Goal: Navigation & Orientation: Find specific page/section

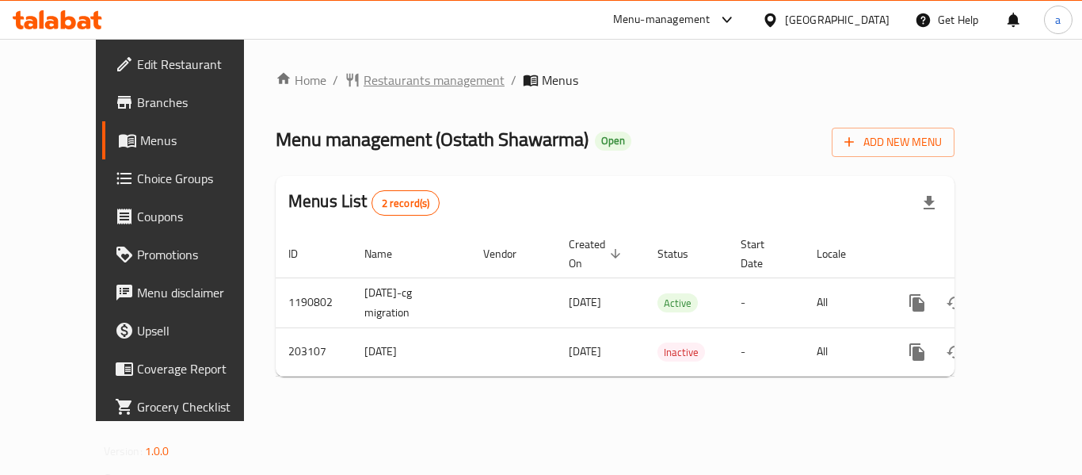
click at [364, 76] on span "Restaurants management" at bounding box center [434, 80] width 141 height 19
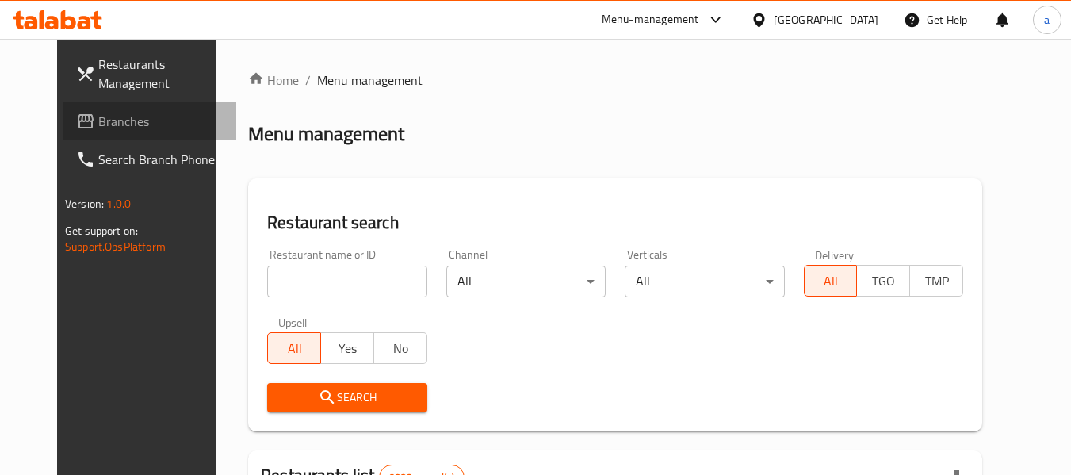
click at [113, 128] on span "Branches" at bounding box center [160, 121] width 125 height 19
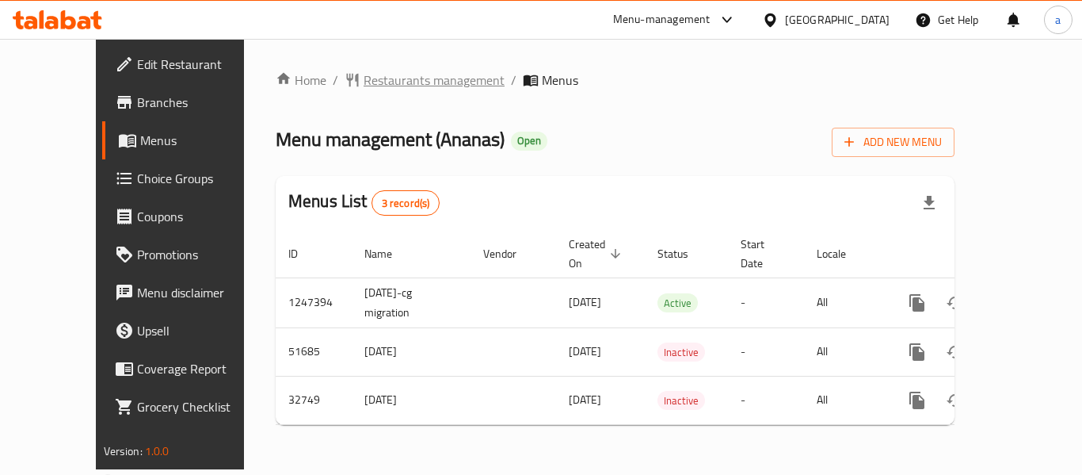
click at [364, 76] on span "Restaurants management" at bounding box center [434, 80] width 141 height 19
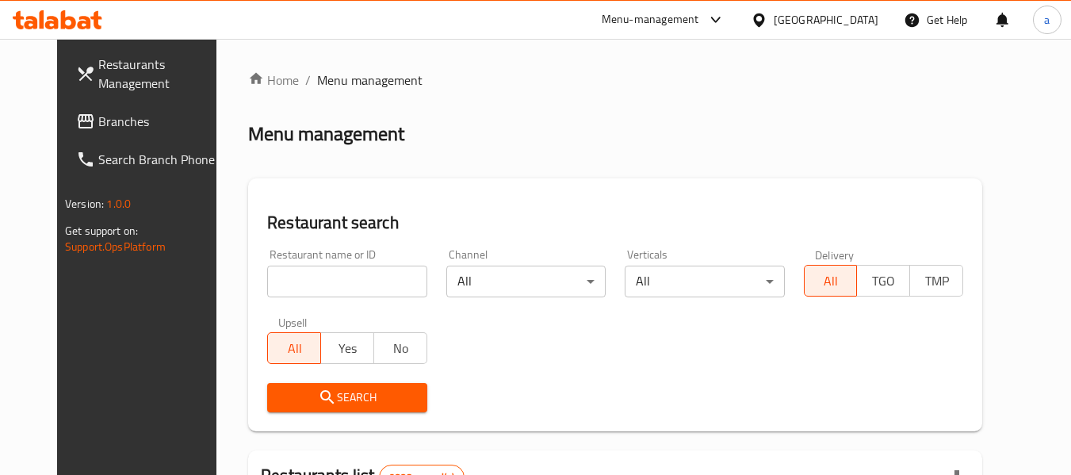
click at [118, 131] on link "Branches" at bounding box center [149, 121] width 173 height 38
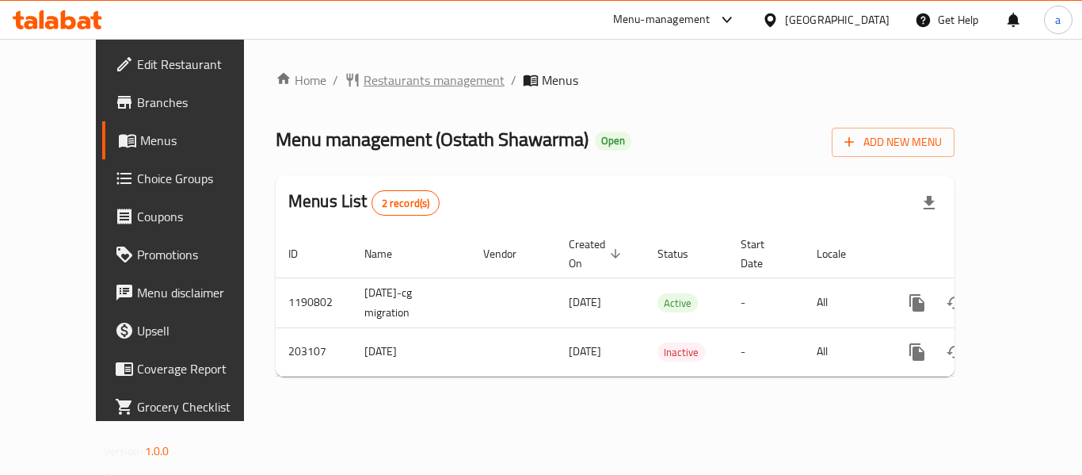
click at [385, 81] on span "Restaurants management" at bounding box center [434, 80] width 141 height 19
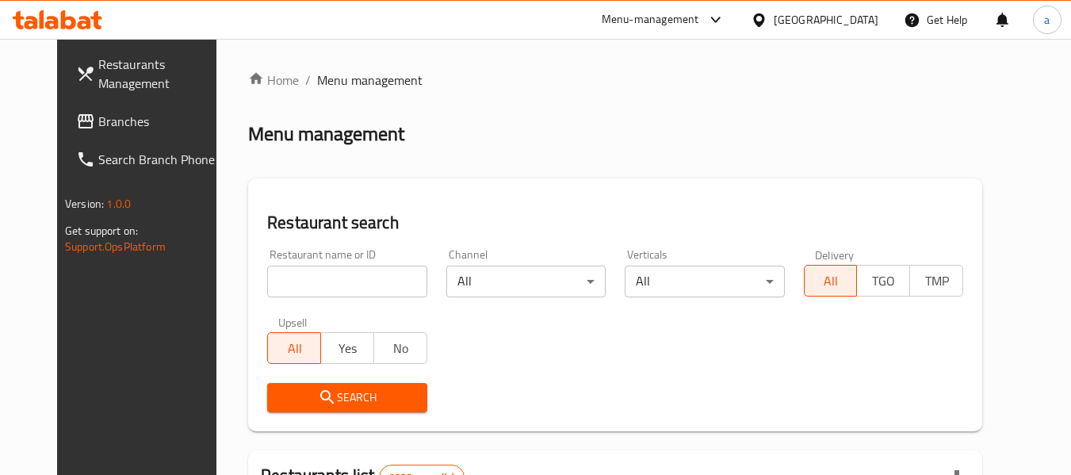
click at [325, 284] on div at bounding box center [535, 237] width 1071 height 475
click at [322, 277] on input "search" at bounding box center [346, 281] width 159 height 32
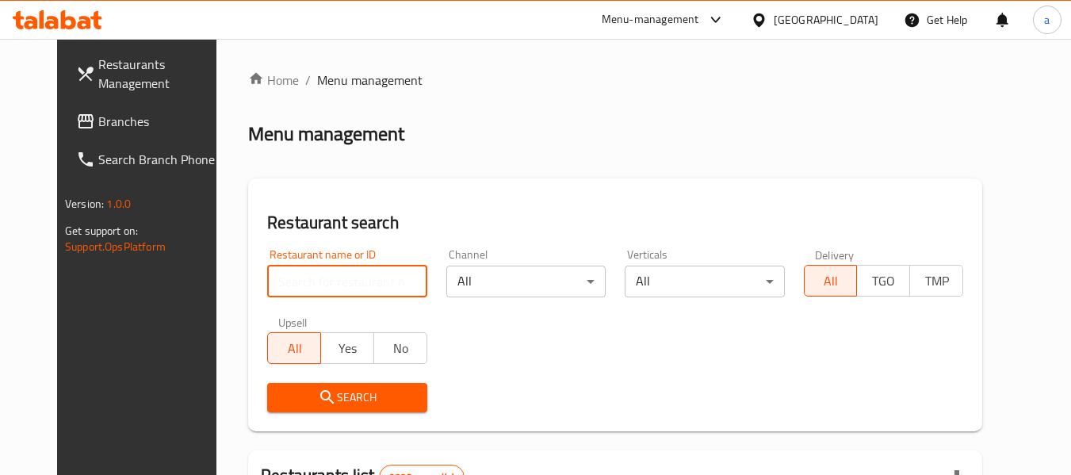
paste input "622494"
type input "622494"
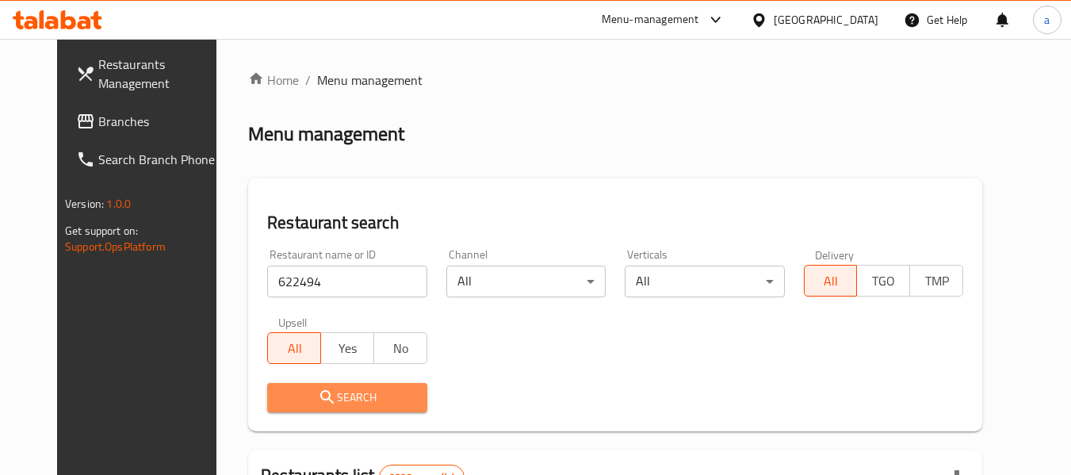
click at [318, 392] on icon "submit" at bounding box center [327, 397] width 19 height 19
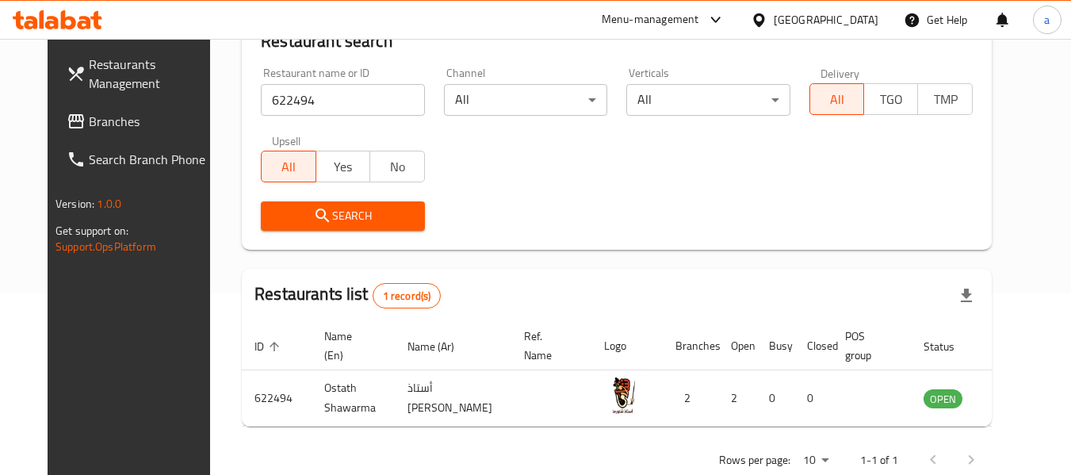
scroll to position [212, 0]
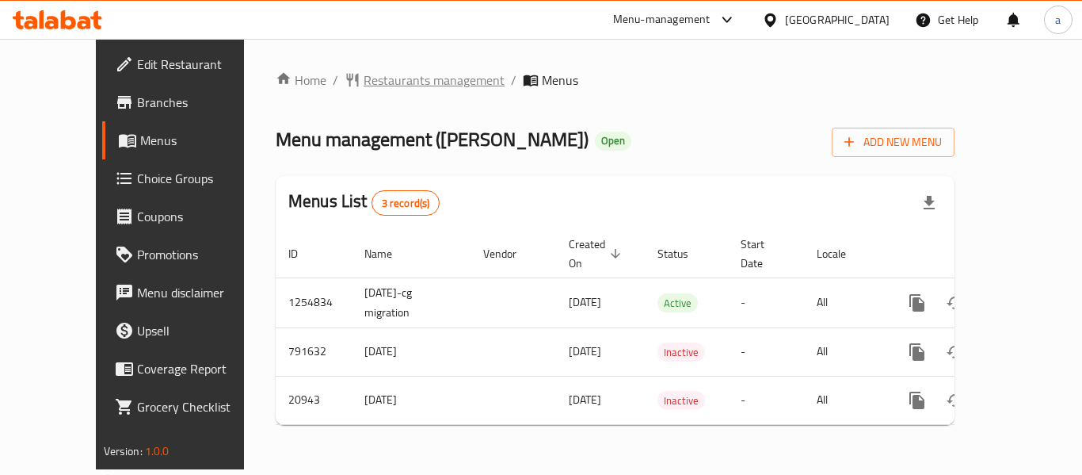
click at [382, 85] on span "Restaurants management" at bounding box center [434, 80] width 141 height 19
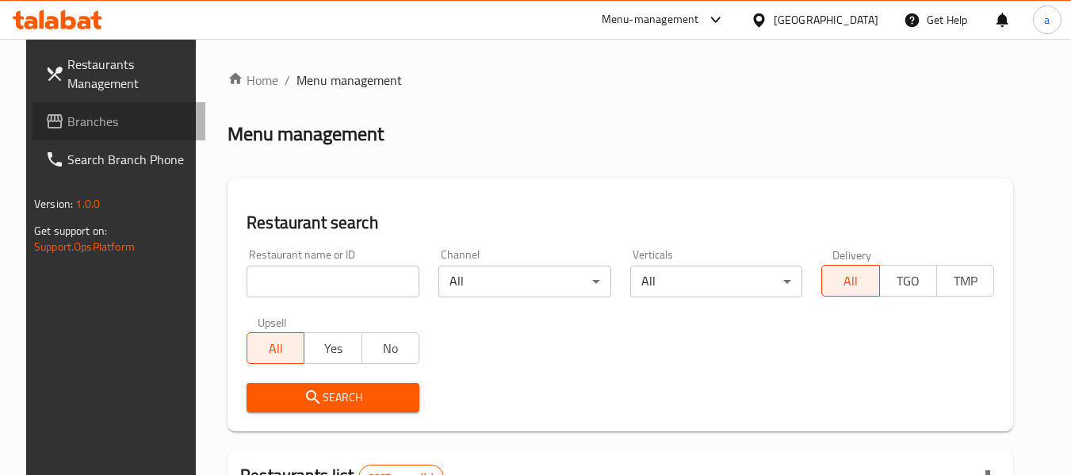
drag, startPoint x: 46, startPoint y: 109, endPoint x: 34, endPoint y: 105, distance: 12.5
click at [67, 112] on span "Branches" at bounding box center [129, 121] width 125 height 19
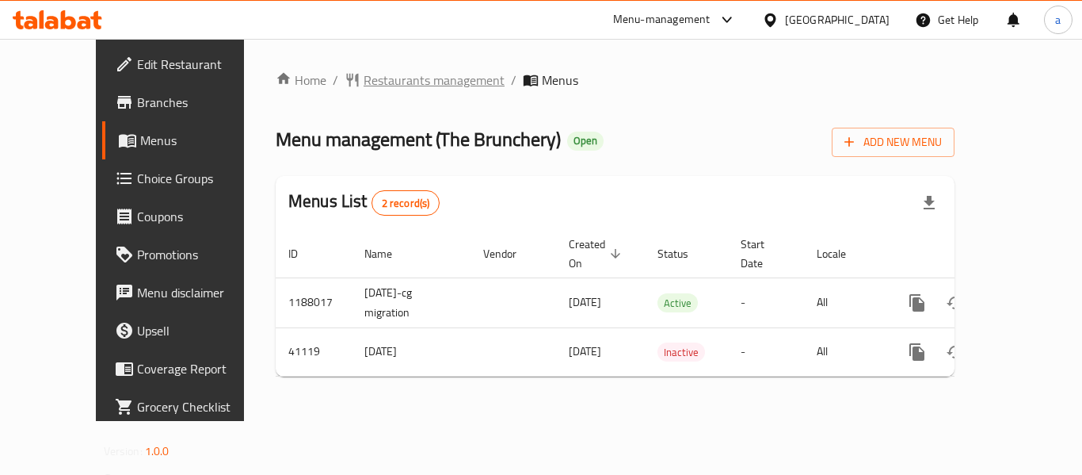
click at [364, 77] on span "Restaurants management" at bounding box center [434, 80] width 141 height 19
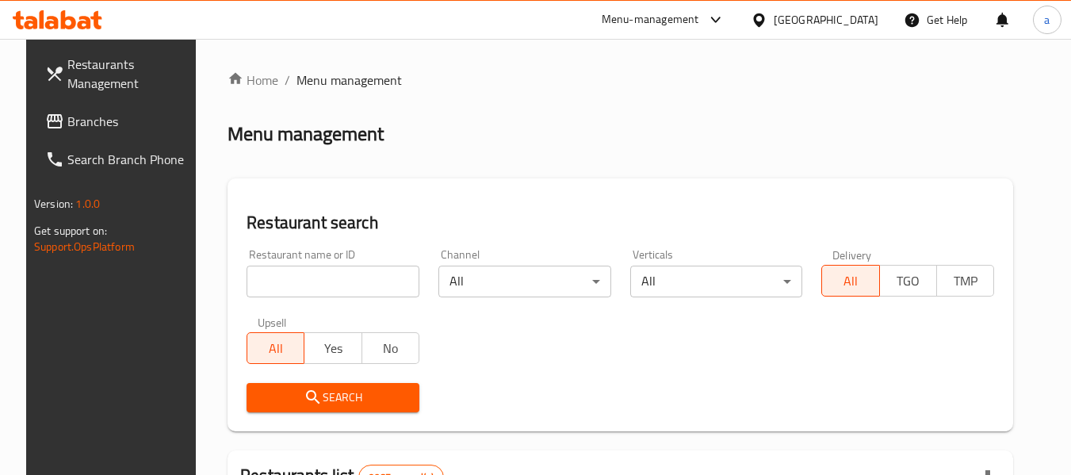
click at [87, 117] on span "Branches" at bounding box center [129, 121] width 125 height 19
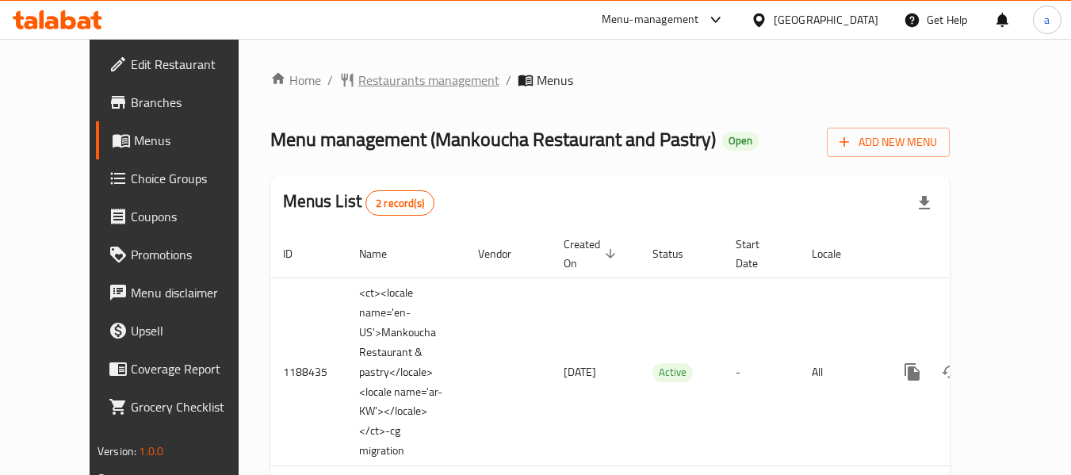
click at [376, 80] on span "Restaurants management" at bounding box center [428, 80] width 141 height 19
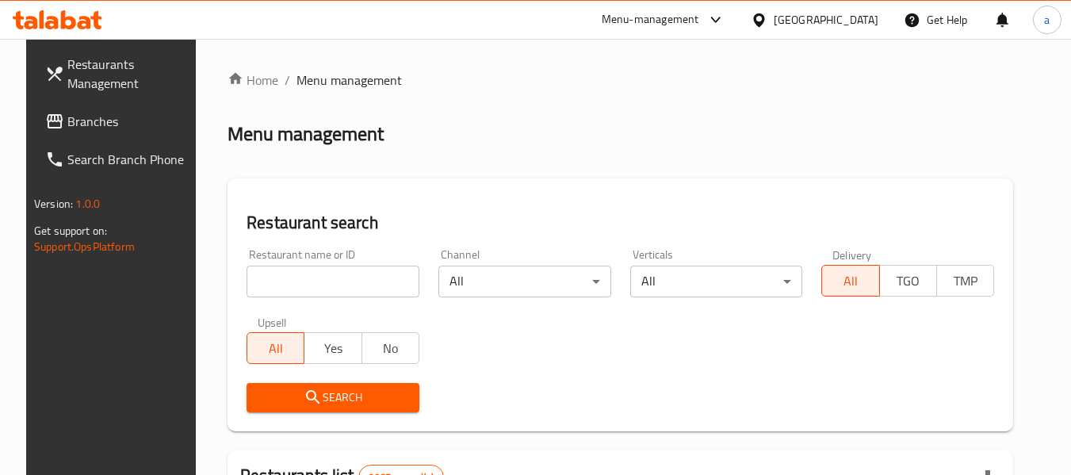
click at [296, 282] on input "search" at bounding box center [332, 281] width 173 height 32
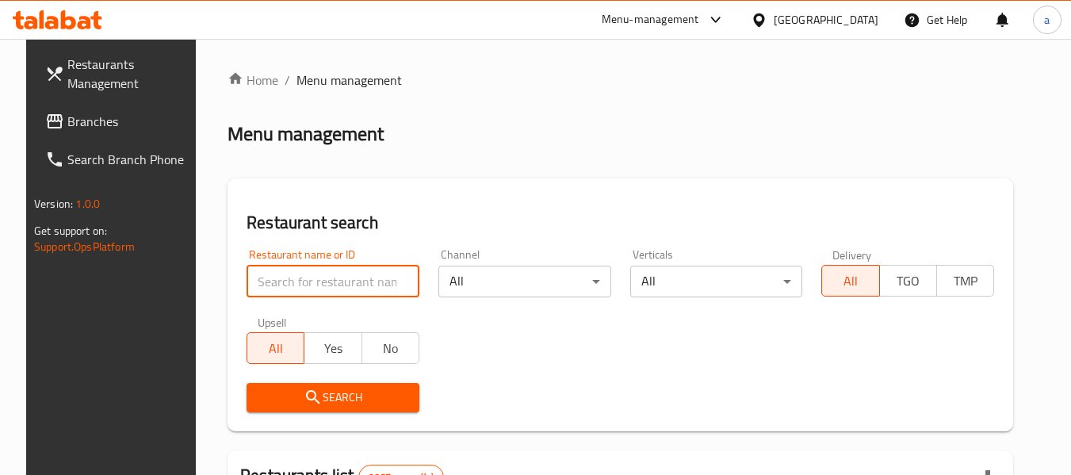
paste input "17201"
type input "17201"
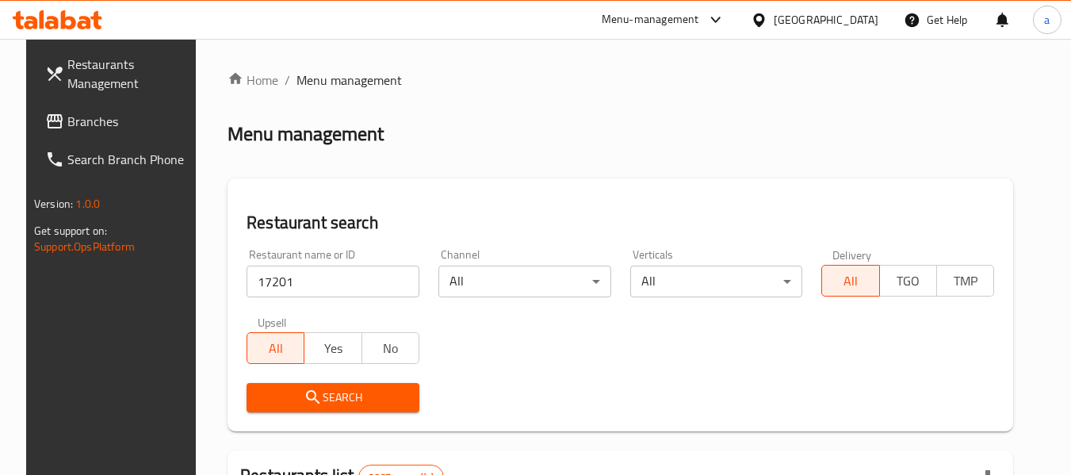
click at [334, 384] on button "Search" at bounding box center [332, 397] width 173 height 29
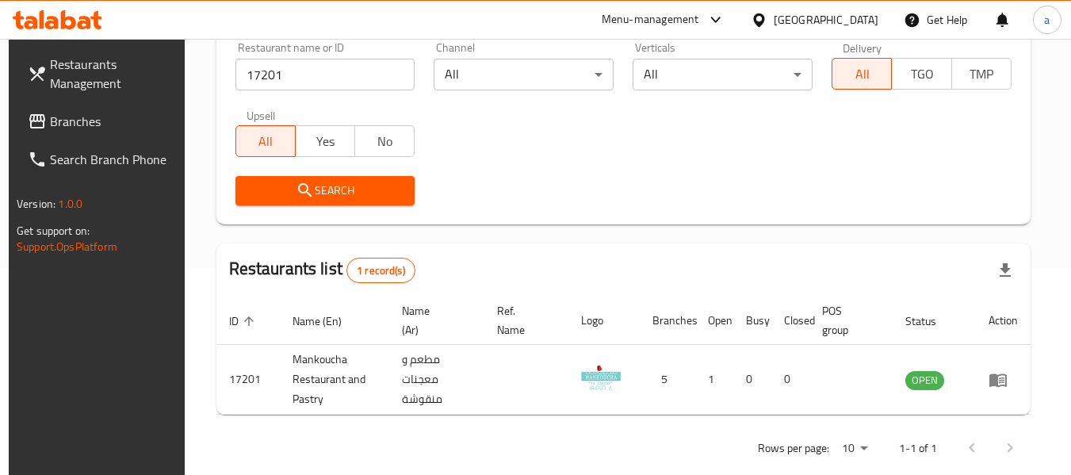
scroll to position [232, 0]
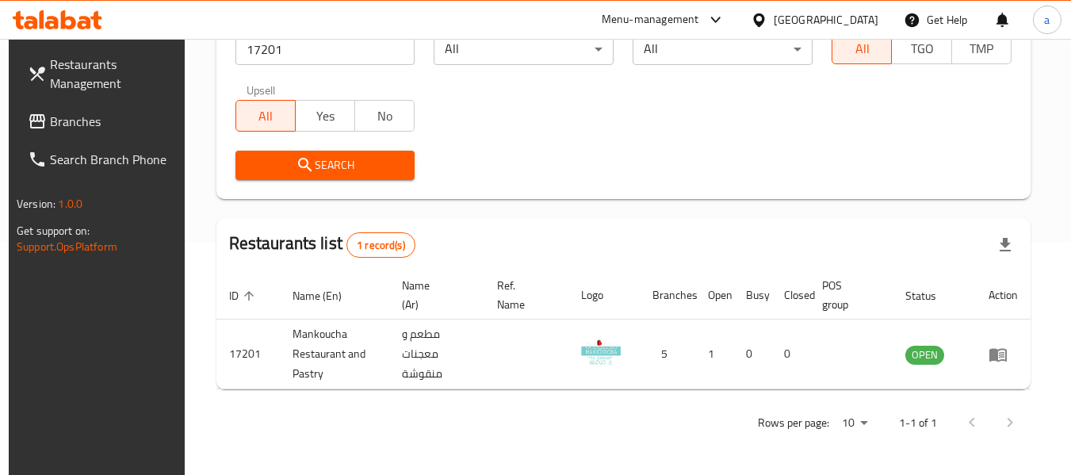
click at [89, 133] on link "Branches" at bounding box center [101, 121] width 173 height 38
